Goal: Information Seeking & Learning: Learn about a topic

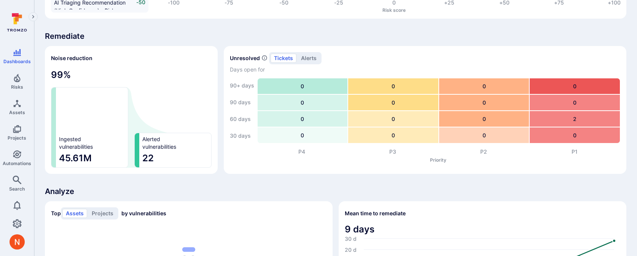
scroll to position [454, 0]
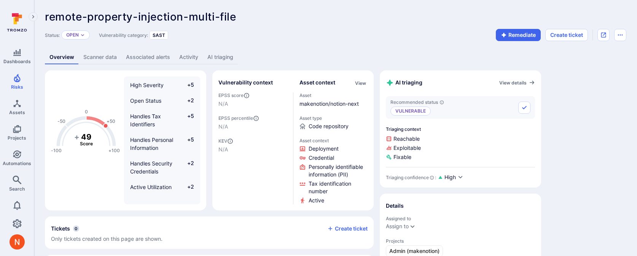
click at [215, 58] on link "AI triaging" at bounding box center [220, 57] width 35 height 14
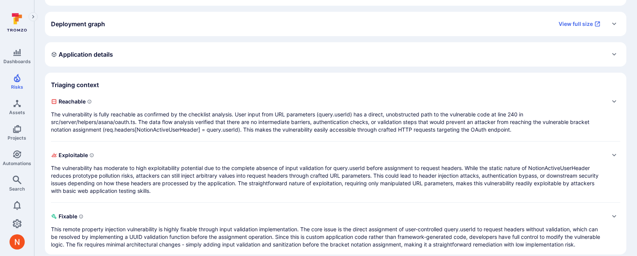
scroll to position [133, 0]
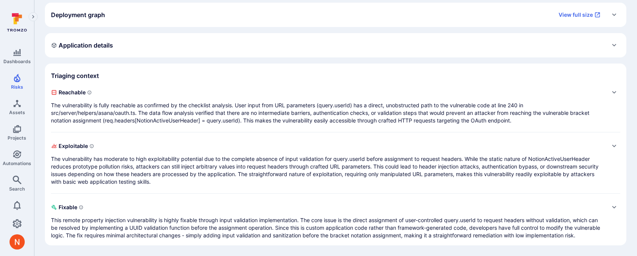
click at [218, 110] on p "The vulnerability is fully reachable as confirmed by the checklist analysis. Us…" at bounding box center [328, 113] width 554 height 23
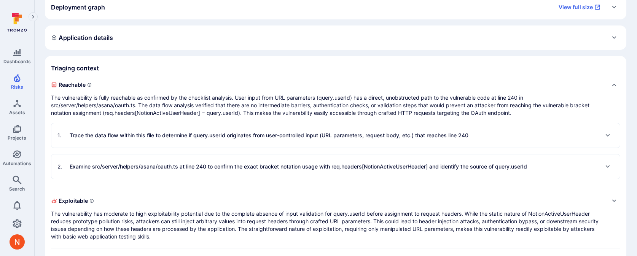
click at [222, 130] on div "1 . Trace the data flow within this file to determine if query.userId originate…" at bounding box center [262, 135] width 411 height 12
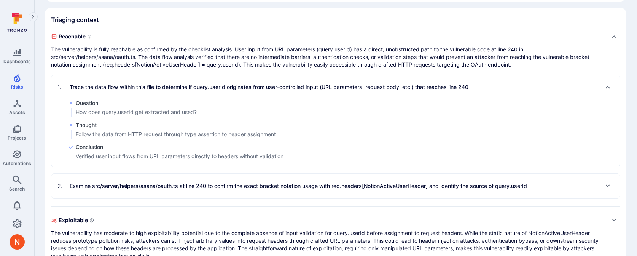
scroll to position [185, 0]
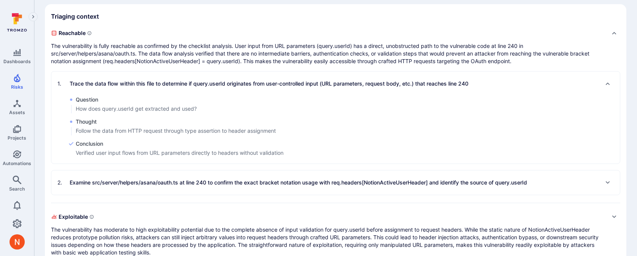
click at [220, 180] on p "Examine src/server/helpers/asana/oauth.ts at line 240 to confirm the exact brac…" at bounding box center [298, 183] width 457 height 8
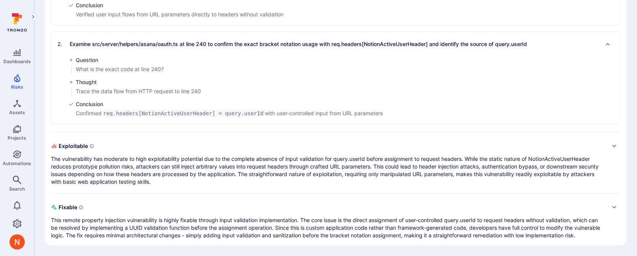
scroll to position [324, 0]
click at [220, 179] on p "The vulnerability has moderate to high exploitability potential due to the comp…" at bounding box center [328, 170] width 554 height 30
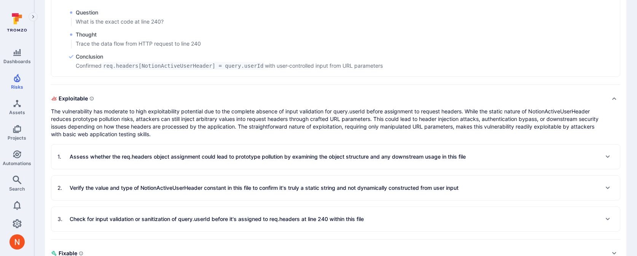
click at [214, 162] on div "1 . Assess whether the req.headers object assignment could lead to prototype po…" at bounding box center [261, 157] width 408 height 12
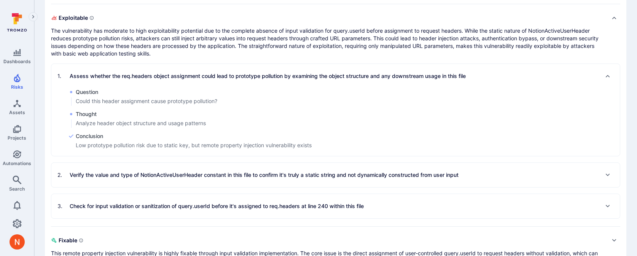
scroll to position [493, 0]
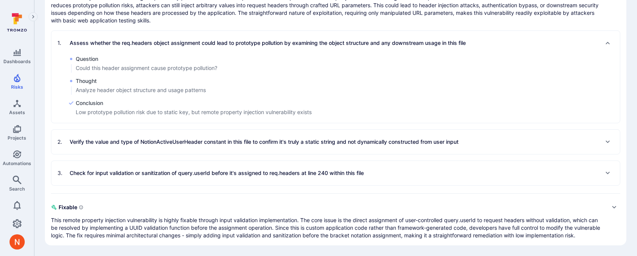
click at [209, 138] on p "Verify the value and type of NotionActiveUserHeader constant in this file to co…" at bounding box center [264, 142] width 389 height 8
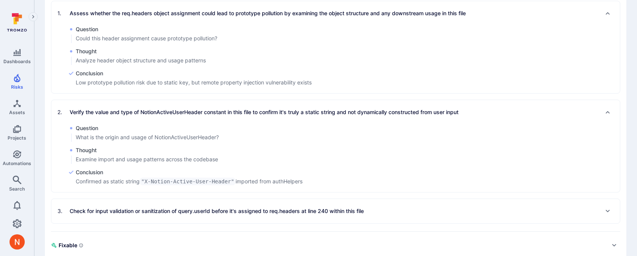
scroll to position [542, 0]
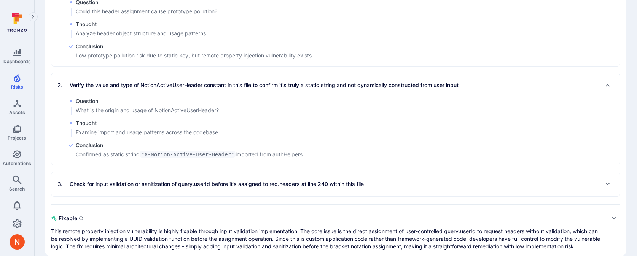
click at [230, 193] on div "3 . Check for input validation or sanitization of query.userId before it's assi…" at bounding box center [335, 184] width 569 height 24
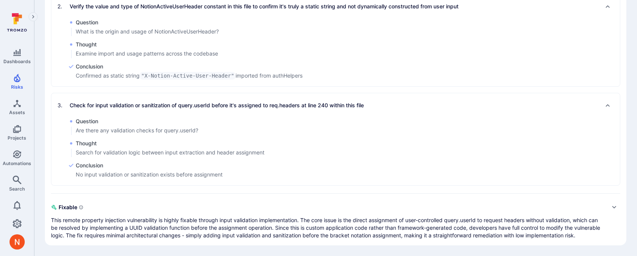
scroll to position [628, 0]
click at [236, 221] on p "This remote property injection vulnerability is highly fixable through input va…" at bounding box center [328, 228] width 554 height 23
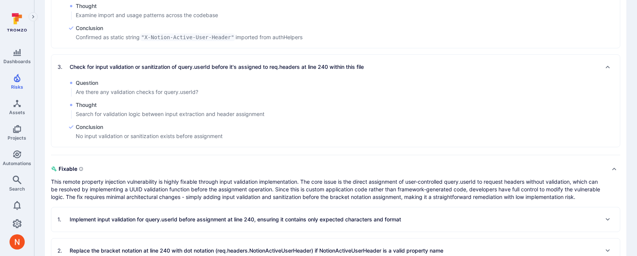
scroll to position [691, 0]
